Goal: Transaction & Acquisition: Purchase product/service

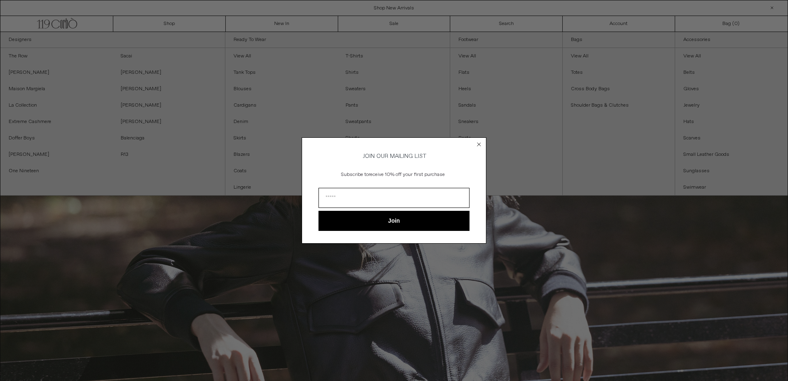
click at [479, 145] on circle "Close dialog" at bounding box center [479, 145] width 8 height 8
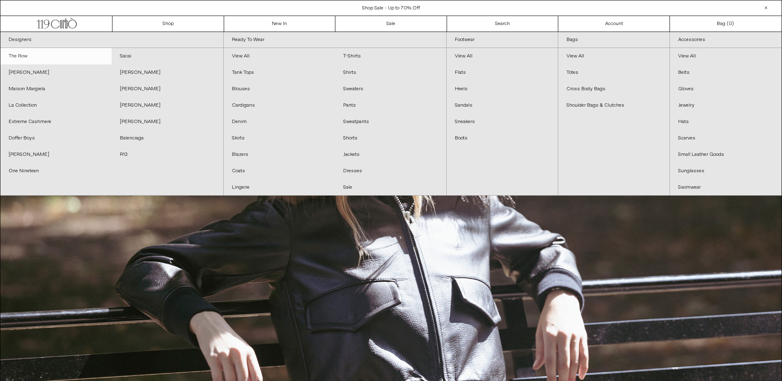
click at [20, 57] on link "The Row" at bounding box center [55, 56] width 111 height 16
